Goal: Information Seeking & Learning: Learn about a topic

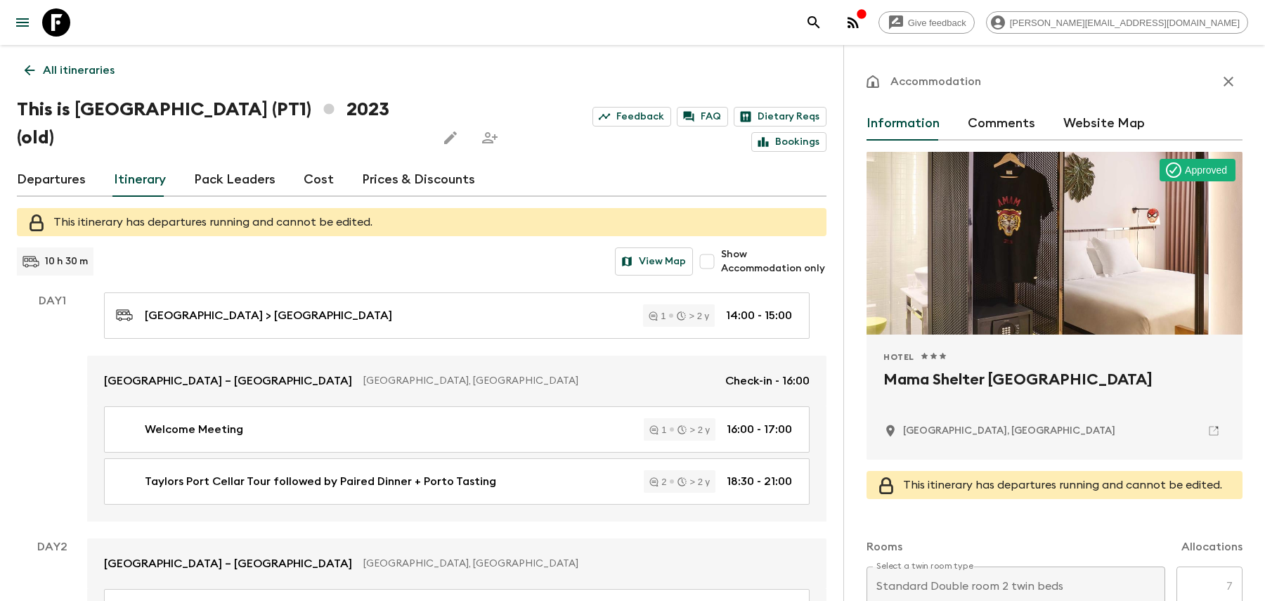
click at [822, 15] on icon "search adventures" at bounding box center [814, 22] width 17 height 17
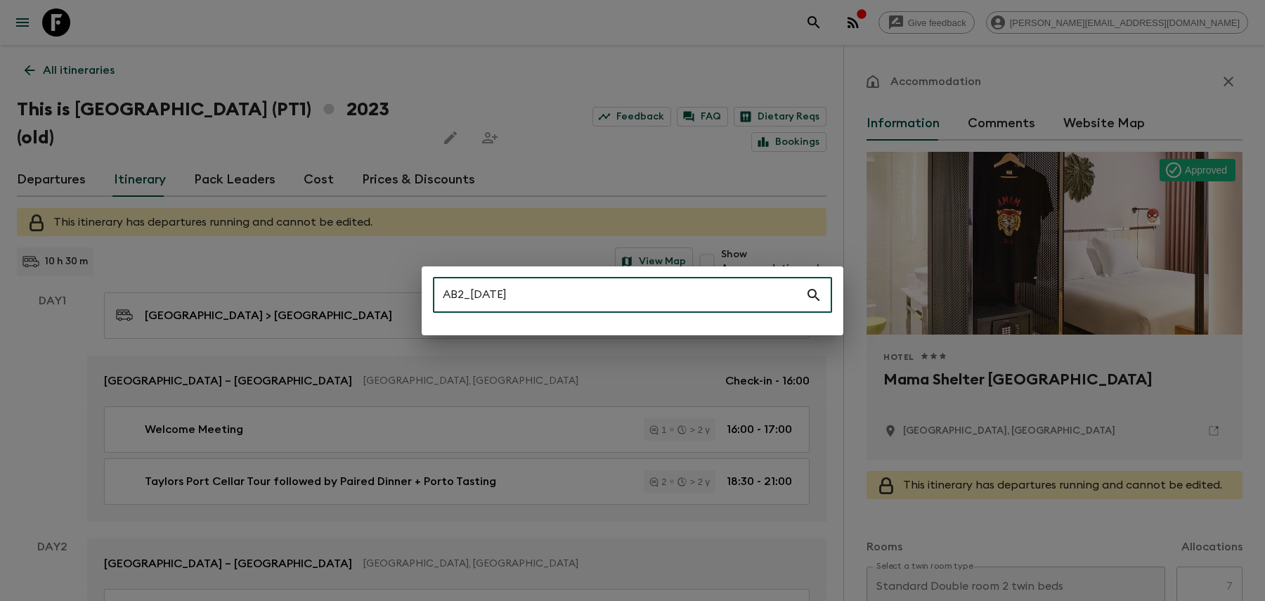
drag, startPoint x: 519, startPoint y: 295, endPoint x: 464, endPoint y: 292, distance: 55.6
click at [464, 292] on input "AB2_[DATE]" at bounding box center [619, 295] width 373 height 39
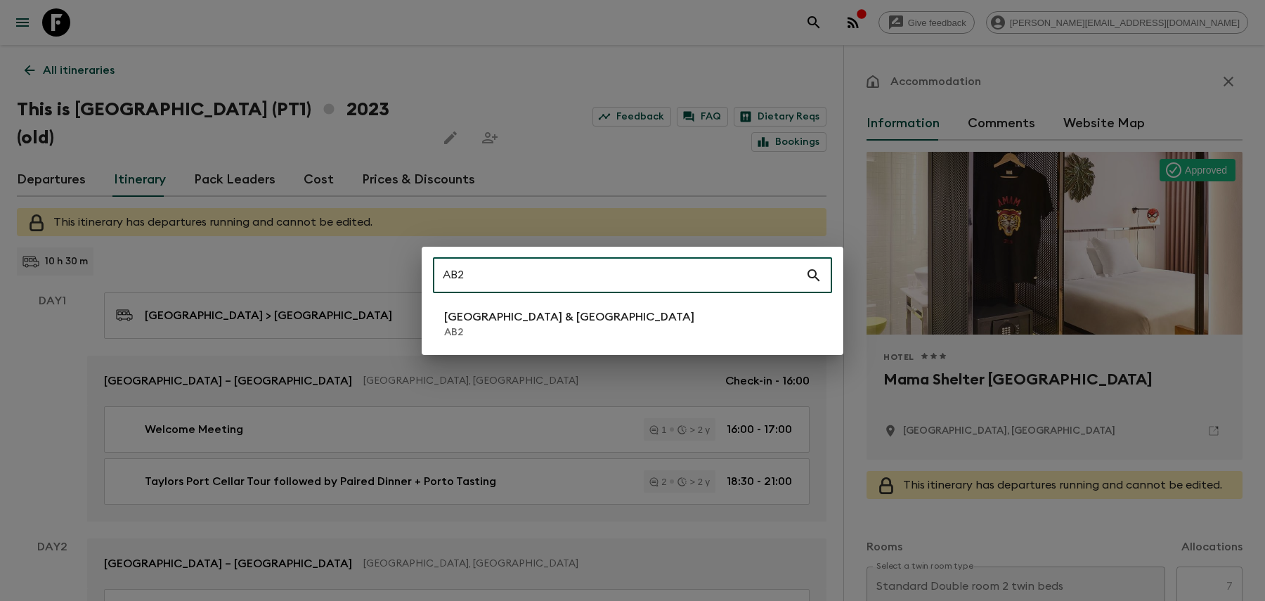
type input "AB2"
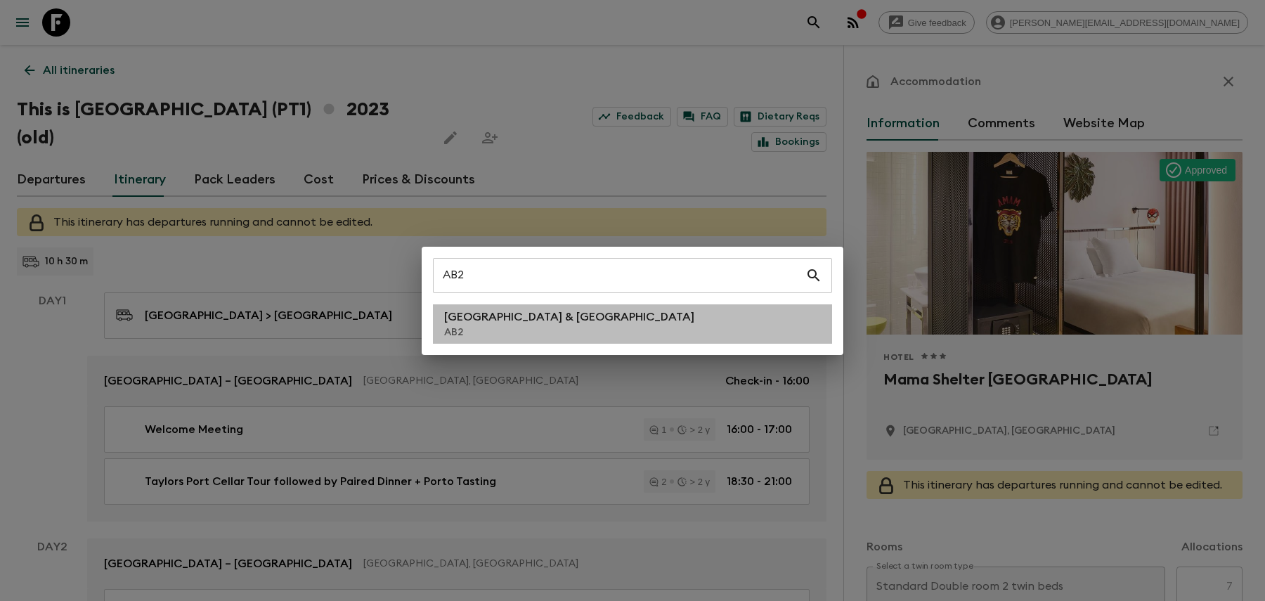
click at [463, 323] on p "[GEOGRAPHIC_DATA] & [GEOGRAPHIC_DATA]" at bounding box center [569, 317] width 250 height 17
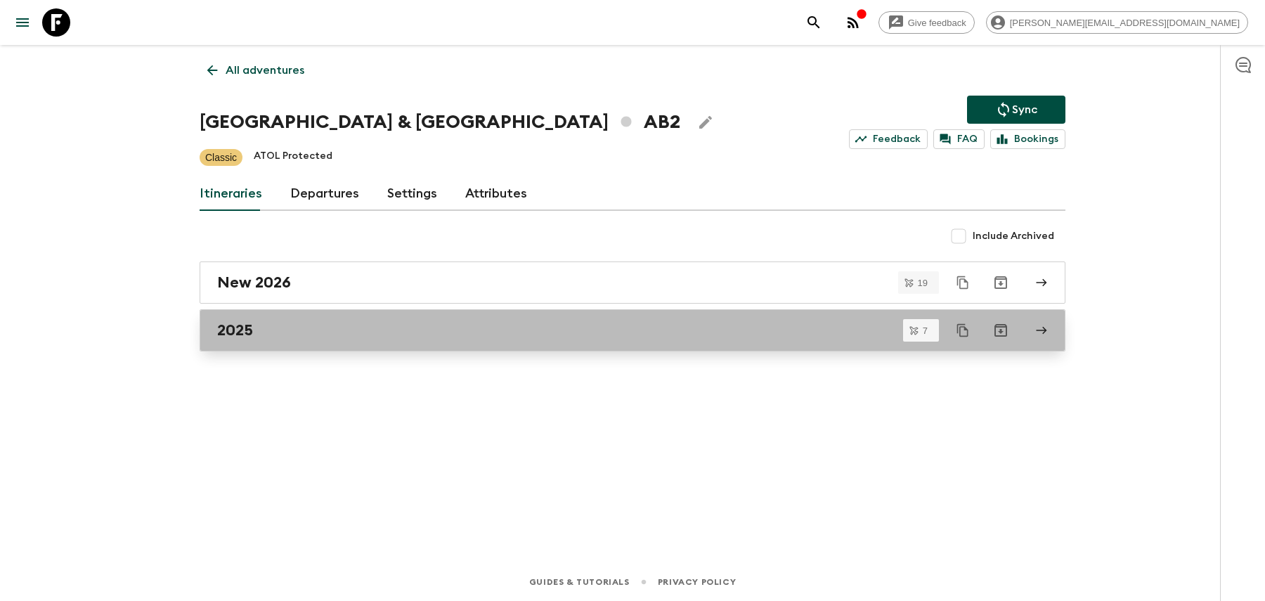
click at [438, 333] on div "2025" at bounding box center [619, 330] width 804 height 18
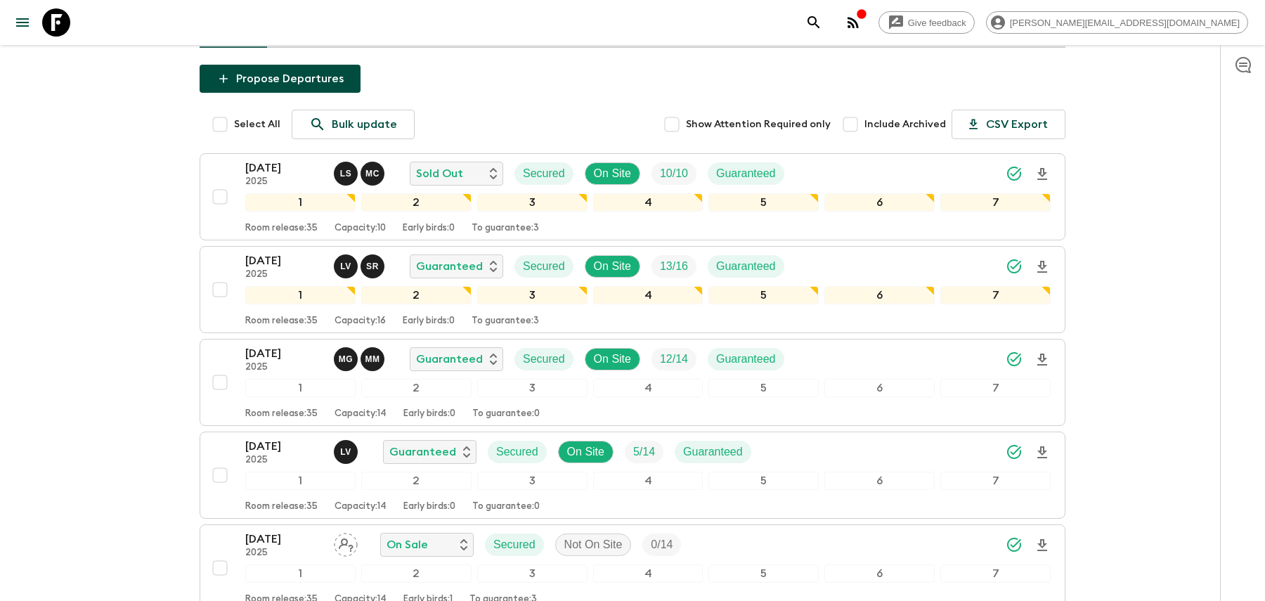
scroll to position [71, 0]
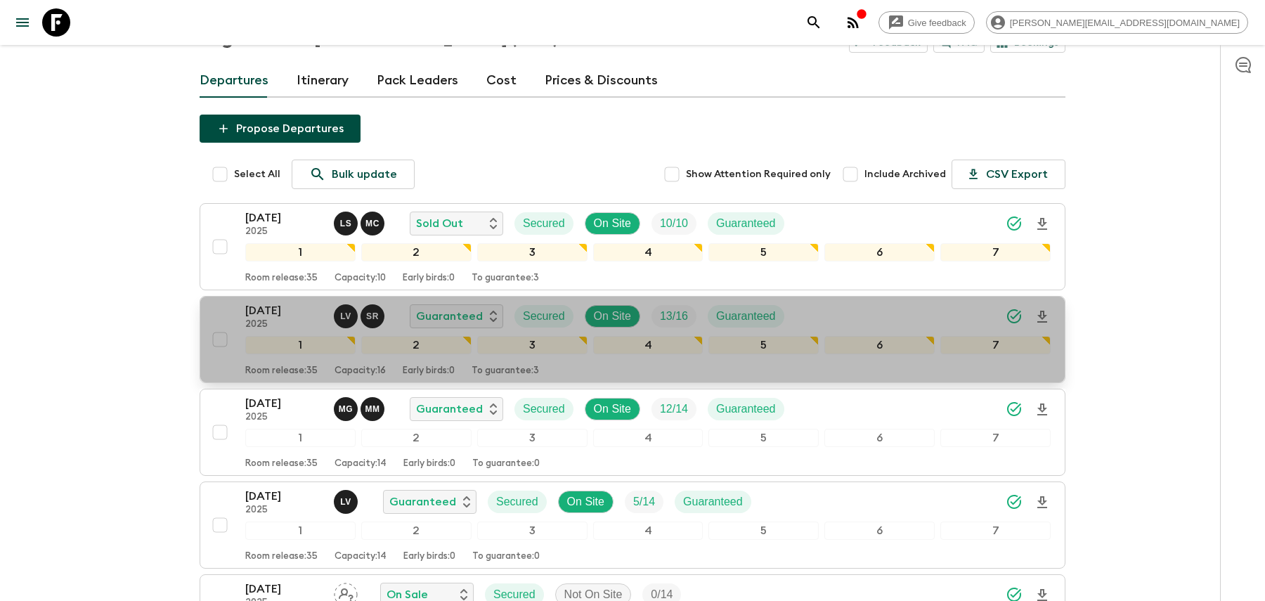
click at [845, 316] on div "[DATE] 2025 L V S R Guaranteed Secured On Site 13 / 16 Guaranteed" at bounding box center [648, 316] width 806 height 28
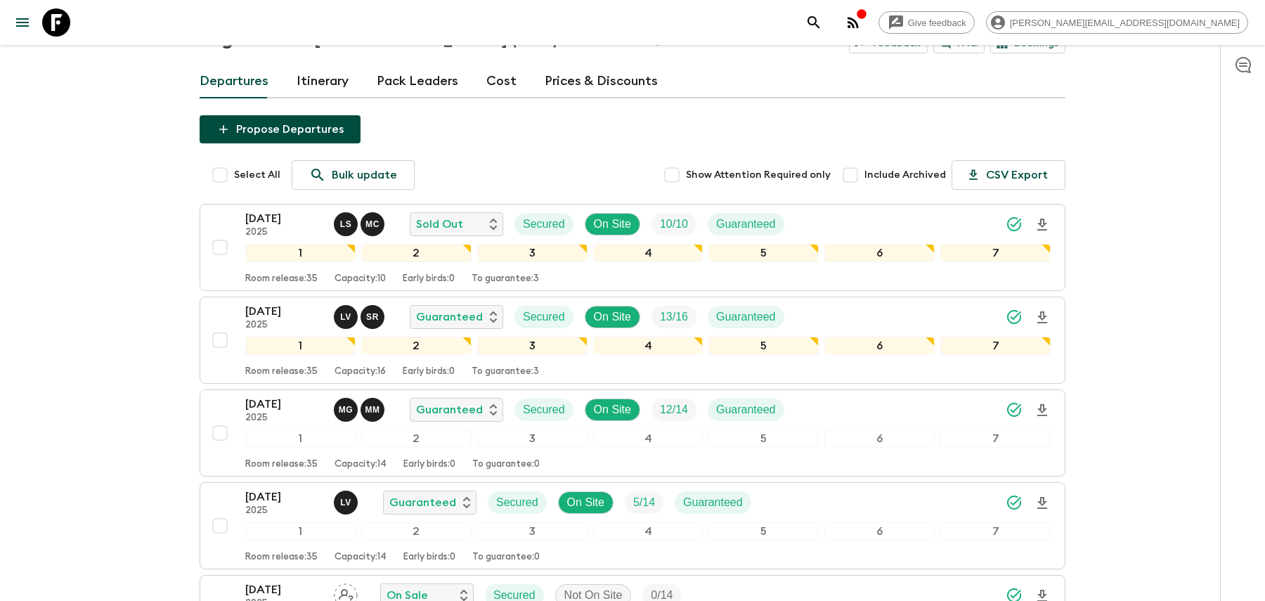
scroll to position [103, 0]
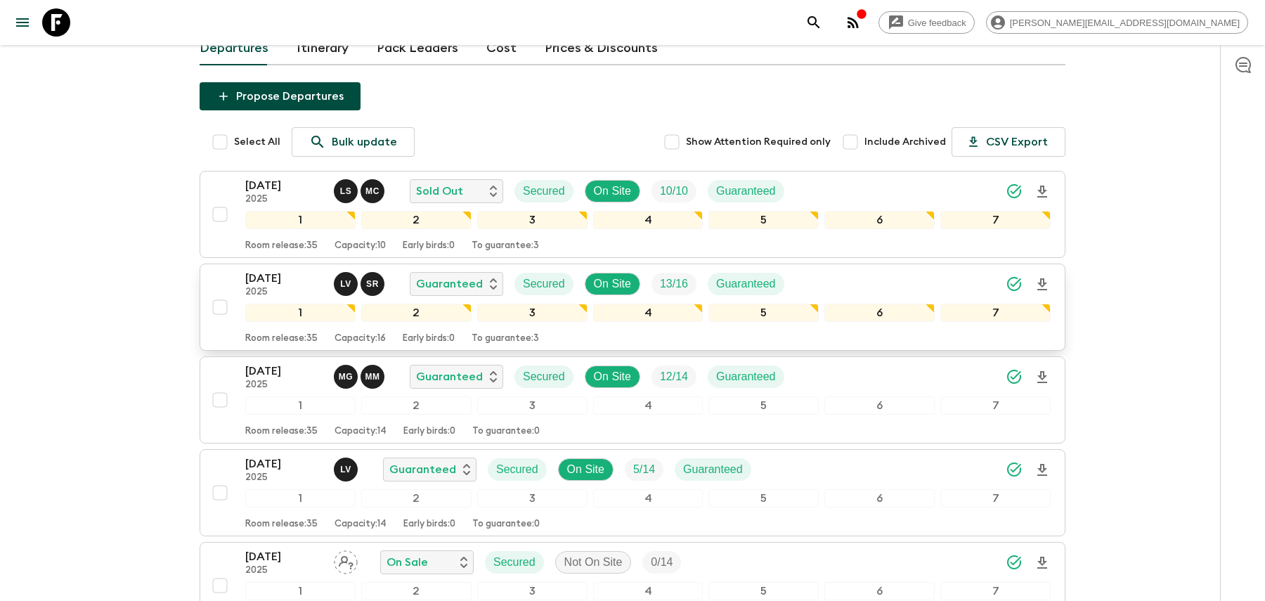
click at [850, 276] on div "[DATE] 2025 L V S R Guaranteed Secured On Site 13 / 16 Guaranteed" at bounding box center [648, 284] width 806 height 28
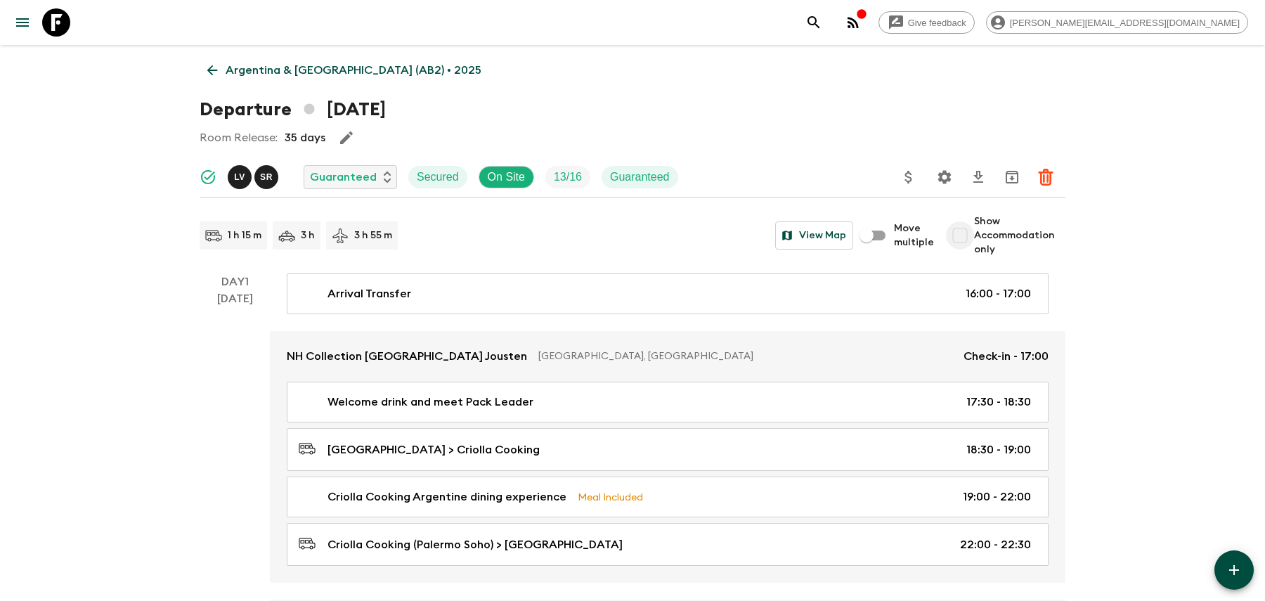
click at [958, 237] on input "Show Accommodation only" at bounding box center [960, 235] width 28 height 28
checkbox input "true"
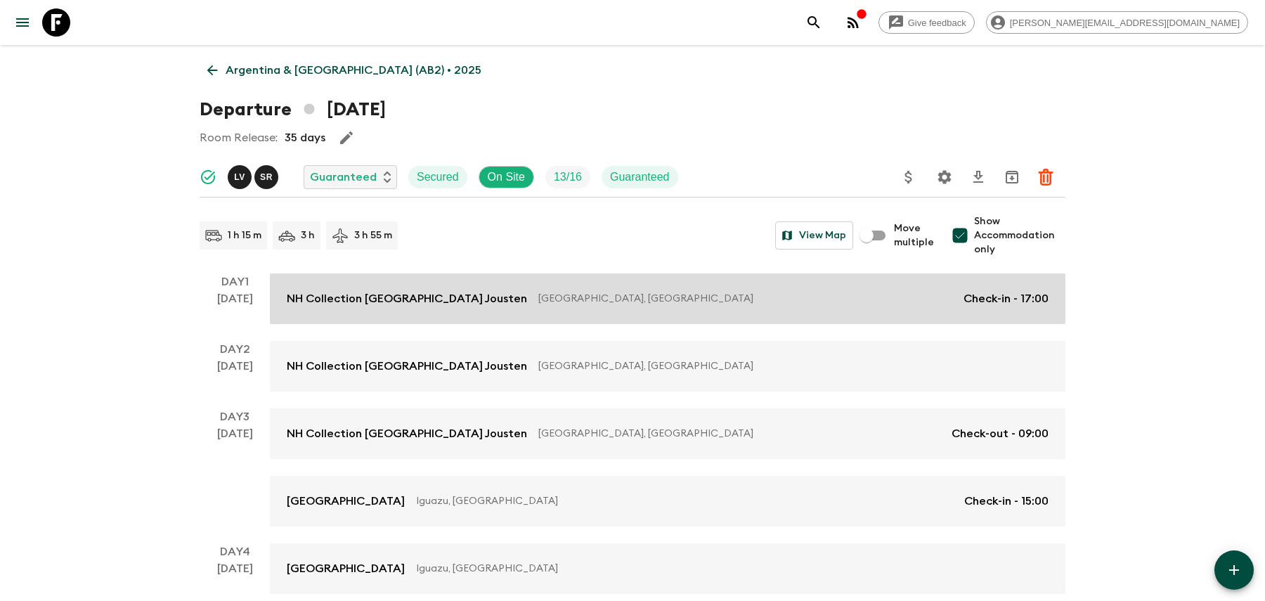
click at [877, 295] on p "[GEOGRAPHIC_DATA], [GEOGRAPHIC_DATA]" at bounding box center [745, 299] width 414 height 14
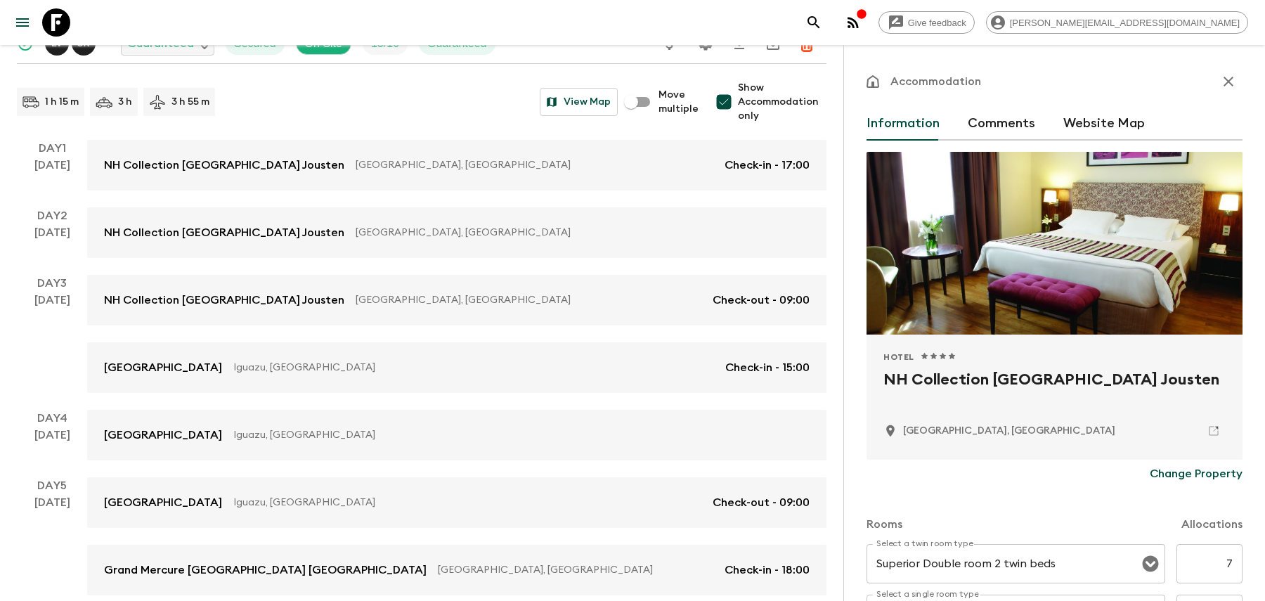
scroll to position [240, 0]
